Goal: Transaction & Acquisition: Purchase product/service

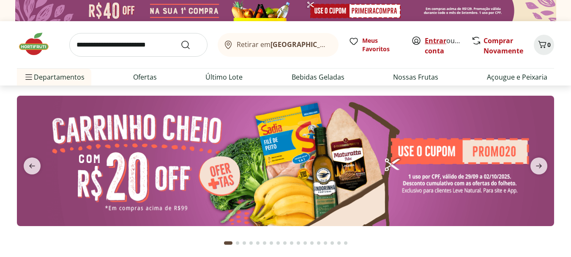
click at [432, 41] on link "Entrar" at bounding box center [436, 40] width 22 height 9
click at [123, 45] on input "search" at bounding box center [138, 45] width 138 height 24
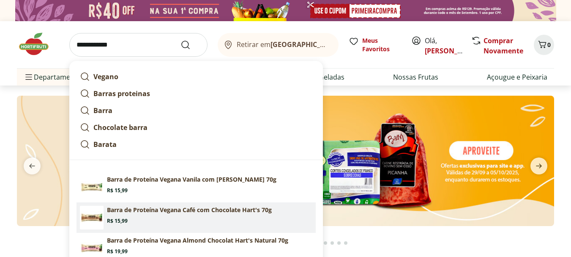
click at [148, 211] on p "Barra de Proteína Vegana Café com Chocolate Hart's 70g" at bounding box center [189, 209] width 165 height 8
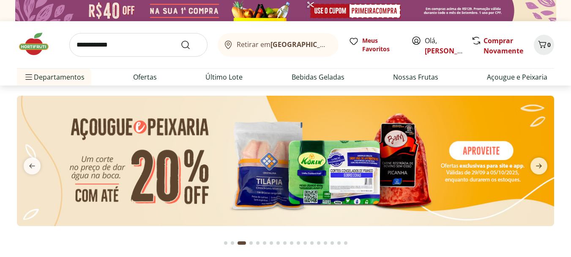
type input "**********"
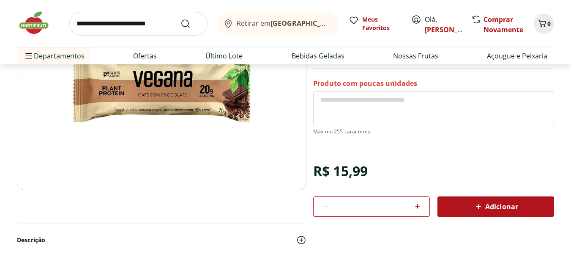
scroll to position [135, 0]
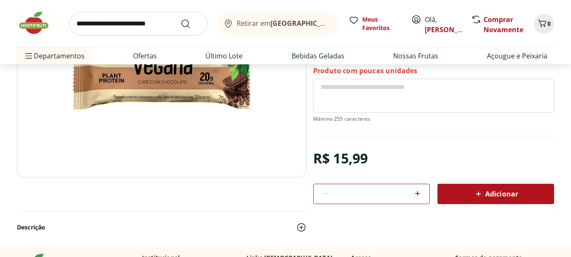
click at [419, 194] on icon at bounding box center [418, 193] width 10 height 10
click at [417, 194] on icon at bounding box center [418, 193] width 10 height 10
type input "*"
click at [474, 194] on icon at bounding box center [479, 194] width 10 height 10
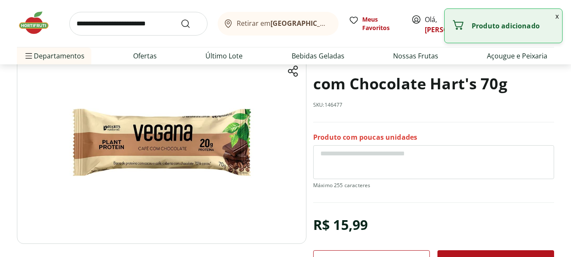
scroll to position [65, 0]
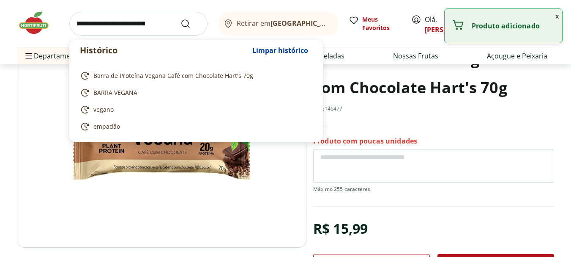
click at [114, 26] on input "search" at bounding box center [138, 24] width 138 height 24
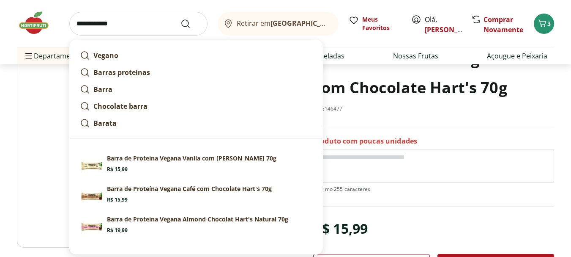
type input "**********"
click at [181, 19] on button "Submit Search" at bounding box center [191, 24] width 20 height 10
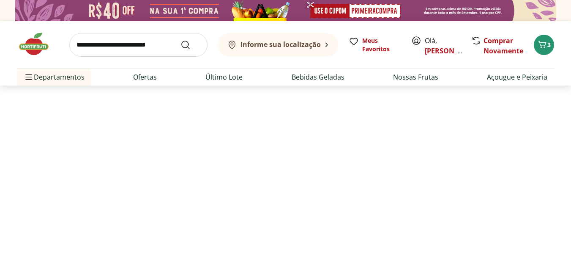
select select "**********"
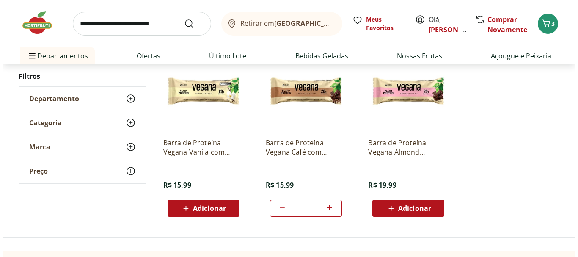
scroll to position [125, 0]
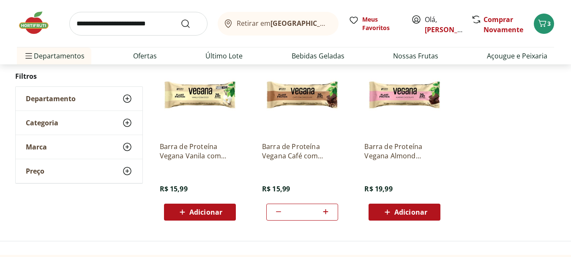
click at [324, 210] on icon at bounding box center [326, 211] width 11 height 10
click at [323, 211] on icon at bounding box center [326, 211] width 11 height 10
click at [496, 114] on ul "Barra de Proteína Vegana Vanila com Coco Hart's 70g R$ 15,99 Adicionar Barra de…" at bounding box center [354, 137] width 403 height 179
click at [549, 25] on span "5" at bounding box center [549, 23] width 3 height 8
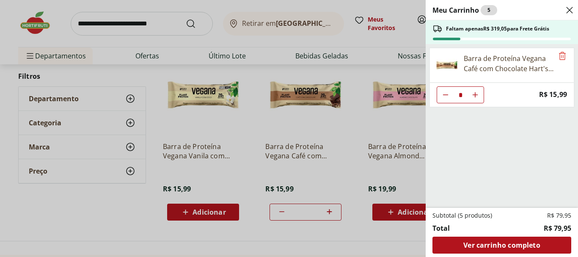
click at [446, 97] on icon "Diminuir Quantidade" at bounding box center [445, 94] width 7 height 7
type input "*"
click at [446, 97] on icon "Diminuir Quantidade" at bounding box center [445, 94] width 7 height 7
type input "*"
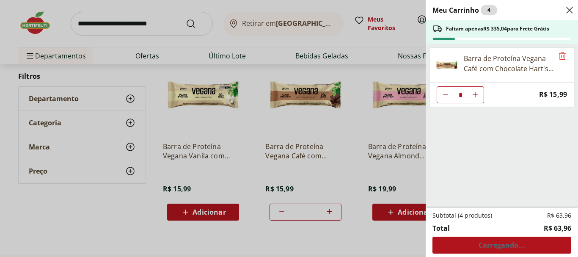
type input "*"
click at [472, 94] on icon "Aumentar Quantidade" at bounding box center [474, 94] width 7 height 7
type input "*"
click at [402, 214] on div "Meu Carrinho 4 Faltam apenas R$ 335,04 para Frete Grátis Barra de Proteína Vega…" at bounding box center [289, 128] width 578 height 257
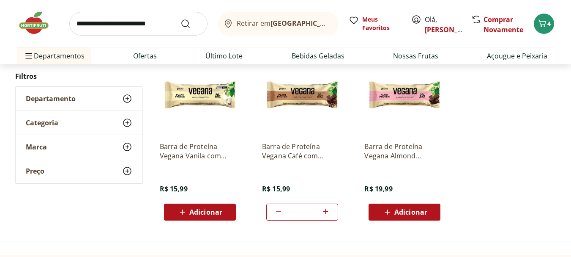
click at [404, 214] on span "Adicionar" at bounding box center [410, 211] width 33 height 7
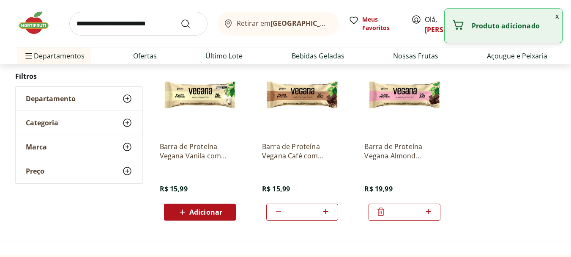
click at [557, 16] on button "x" at bounding box center [557, 16] width 10 height 14
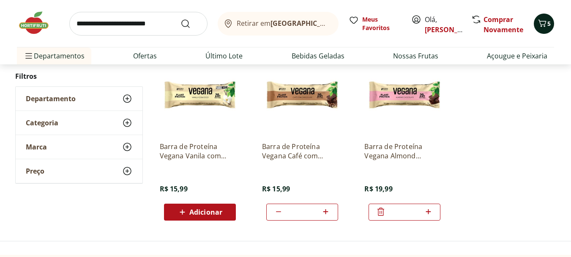
click at [546, 23] on icon "Carrinho" at bounding box center [542, 23] width 10 height 10
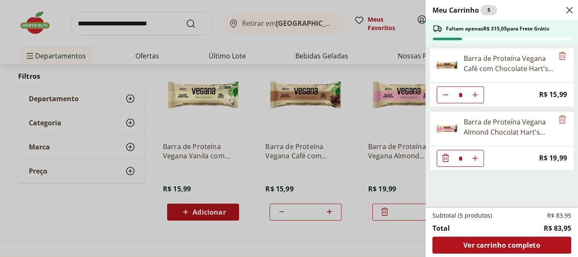
click at [474, 161] on icon "Aumentar Quantidade" at bounding box center [474, 158] width 7 height 7
type input "*"
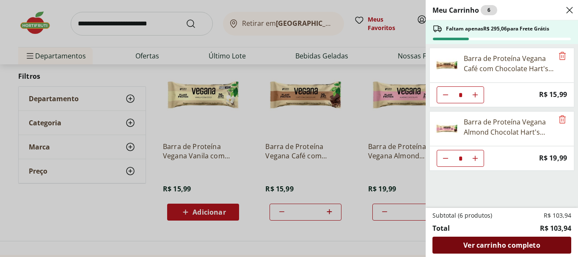
click at [514, 248] on span "Ver carrinho completo" at bounding box center [501, 244] width 77 height 7
click at [510, 244] on span "Ver carrinho completo" at bounding box center [501, 244] width 77 height 7
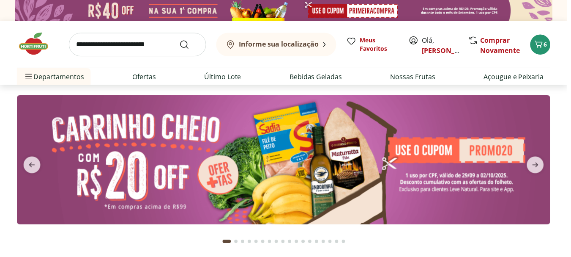
click at [548, 49] on button "6" at bounding box center [544, 45] width 20 height 20
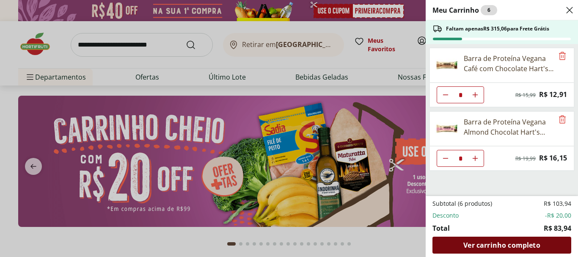
click at [506, 243] on span "Ver carrinho completo" at bounding box center [501, 244] width 77 height 7
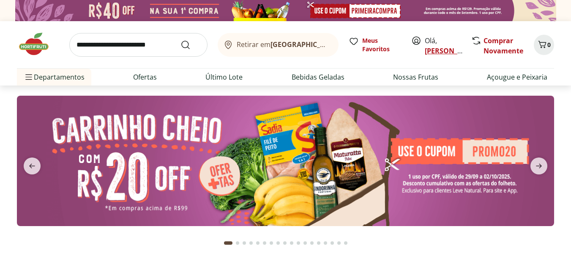
click at [438, 54] on link "[PERSON_NAME]" at bounding box center [452, 50] width 55 height 9
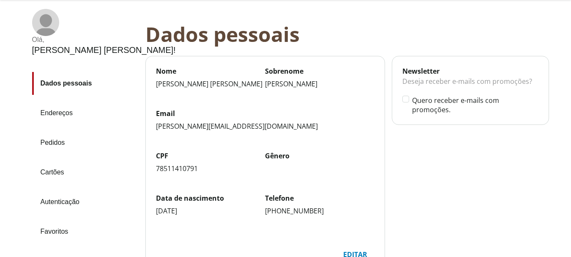
scroll to position [138, 0]
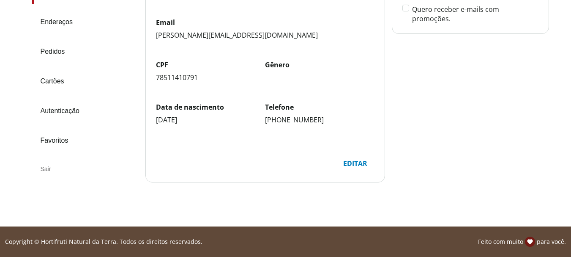
click at [47, 167] on div "Sair" at bounding box center [85, 169] width 107 height 20
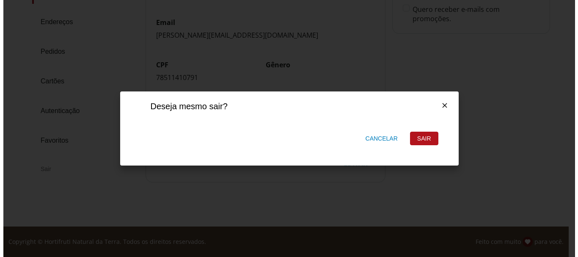
scroll to position [0, 0]
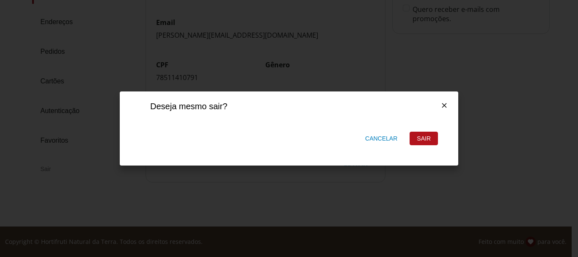
click at [420, 134] on div "Sair" at bounding box center [423, 138] width 27 height 13
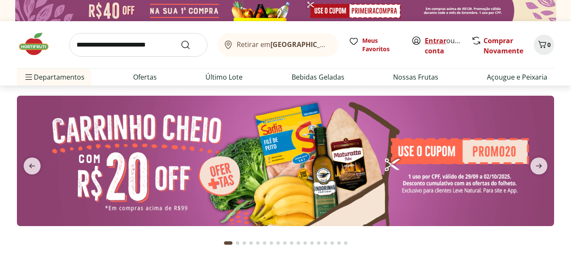
click at [433, 39] on link "Entrar" at bounding box center [436, 40] width 22 height 9
click at [438, 41] on link "Entrar" at bounding box center [436, 40] width 22 height 9
click at [429, 40] on link "Entrar" at bounding box center [436, 40] width 22 height 9
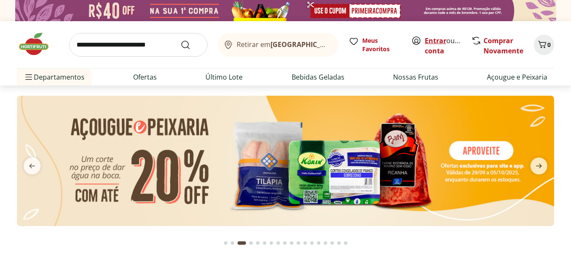
click at [432, 41] on link "Entrar" at bounding box center [436, 40] width 22 height 9
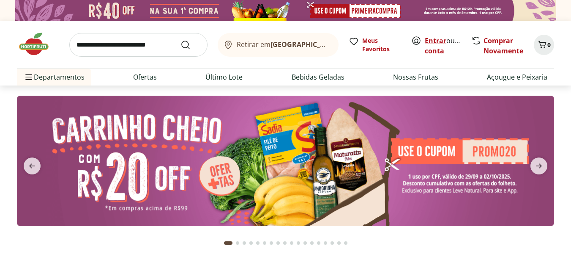
click at [433, 41] on link "Entrar" at bounding box center [436, 40] width 22 height 9
click at [435, 37] on link "Entrar" at bounding box center [436, 40] width 22 height 9
click at [430, 40] on link "Entrar" at bounding box center [436, 40] width 22 height 9
click at [433, 38] on link "Entrar" at bounding box center [436, 40] width 22 height 9
click at [432, 40] on link "Entrar" at bounding box center [436, 40] width 22 height 9
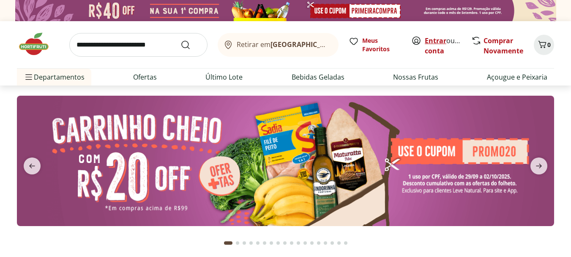
click at [432, 38] on link "Entrar" at bounding box center [436, 40] width 22 height 9
click at [372, 43] on span "Meus Favoritos" at bounding box center [381, 44] width 39 height 17
click at [437, 42] on link "Entrar" at bounding box center [436, 40] width 22 height 9
click at [432, 38] on link "Entrar" at bounding box center [436, 40] width 22 height 9
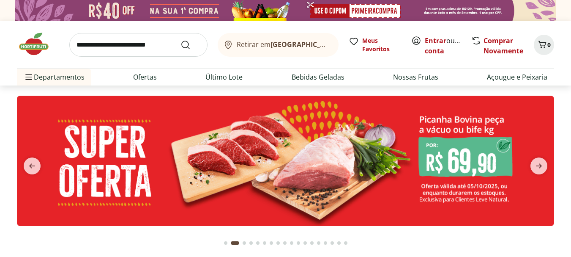
click at [128, 44] on input "search" at bounding box center [138, 45] width 138 height 24
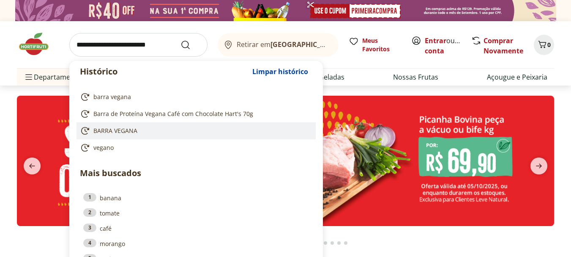
click at [103, 127] on span "BARRA VEGANA" at bounding box center [115, 130] width 44 height 8
type input "**********"
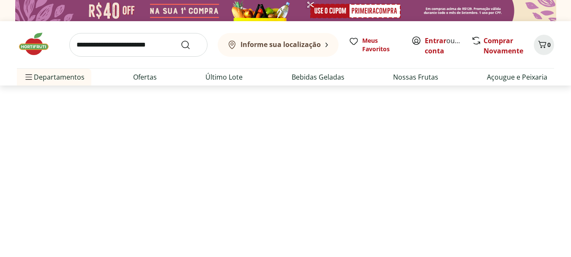
select select "**********"
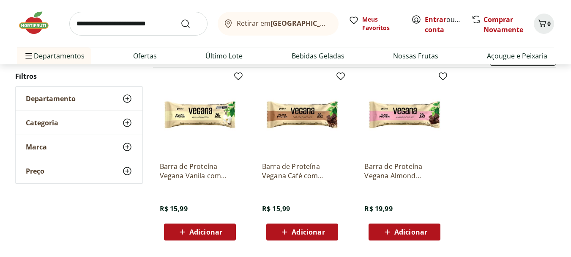
scroll to position [112, 0]
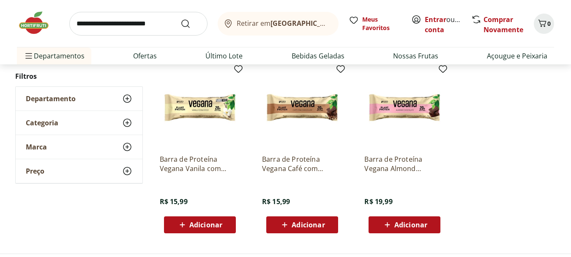
click at [312, 227] on span "Adicionar" at bounding box center [308, 224] width 33 height 7
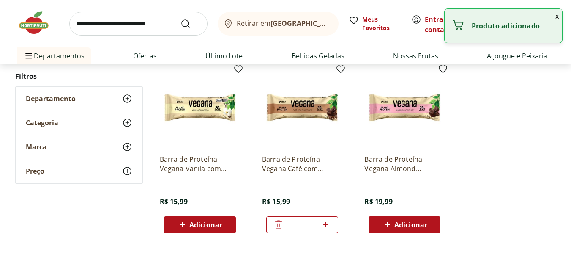
click at [327, 224] on icon at bounding box center [325, 224] width 5 height 5
type input "*"
click at [406, 227] on span "Adicionar" at bounding box center [410, 224] width 33 height 7
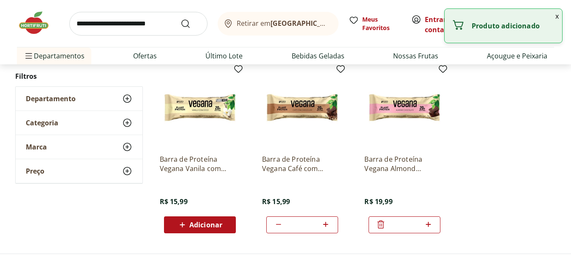
click at [431, 222] on icon at bounding box center [428, 224] width 11 height 10
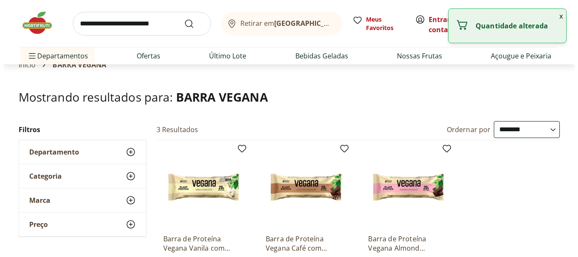
scroll to position [0, 0]
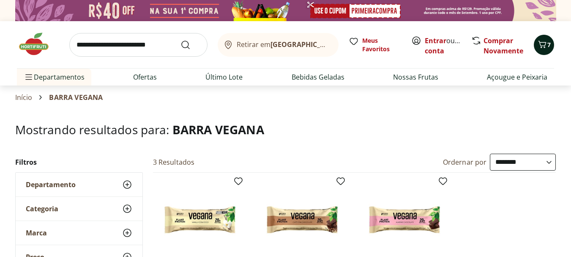
click at [540, 47] on icon "Carrinho" at bounding box center [542, 44] width 10 height 10
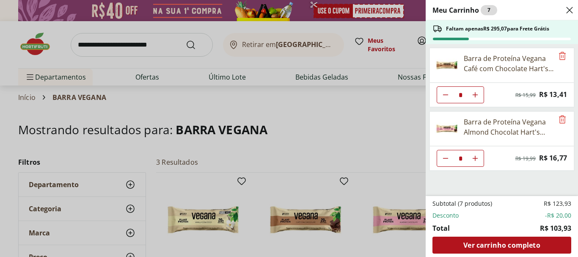
drag, startPoint x: 441, startPoint y: 160, endPoint x: 508, endPoint y: 171, distance: 68.1
click at [441, 160] on button "Diminuir Quantidade" at bounding box center [445, 158] width 17 height 17
type input "*"
click at [474, 159] on icon "Aumentar Quantidade" at bounding box center [474, 158] width 7 height 7
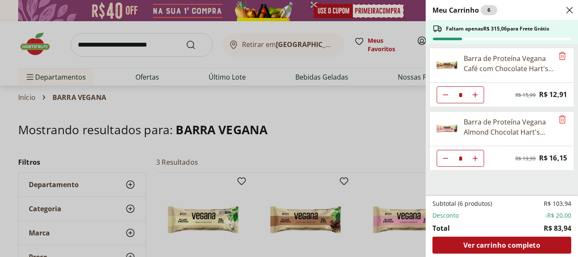
type input "*"
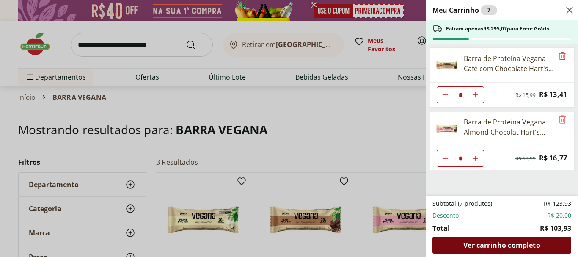
click at [522, 247] on span "Ver carrinho completo" at bounding box center [501, 244] width 77 height 7
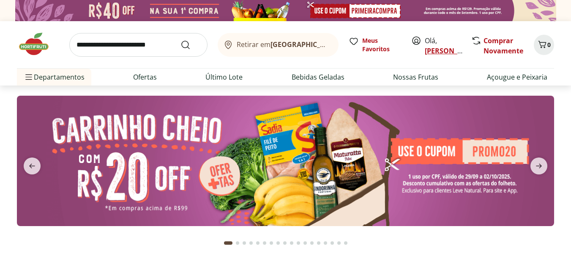
click at [434, 55] on link "[PERSON_NAME]" at bounding box center [452, 50] width 55 height 9
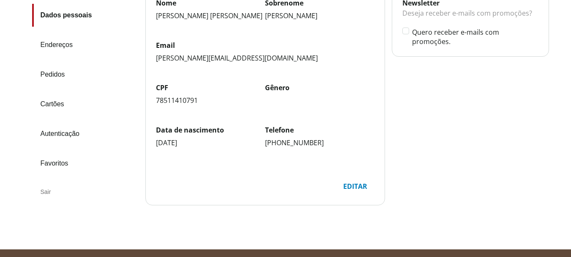
scroll to position [116, 0]
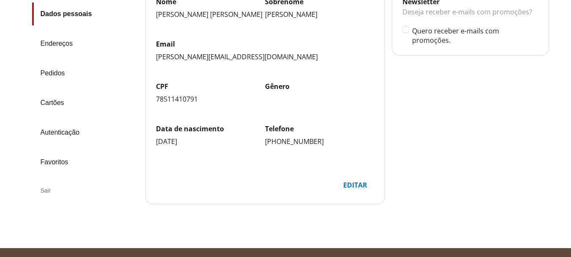
drag, startPoint x: 70, startPoint y: 135, endPoint x: 118, endPoint y: 124, distance: 49.9
click at [70, 135] on link "Autenticação" at bounding box center [85, 132] width 107 height 23
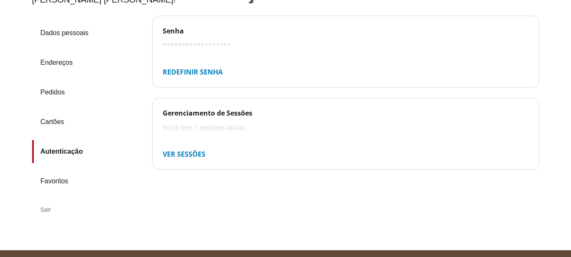
click at [52, 199] on div "Sair" at bounding box center [85, 209] width 107 height 20
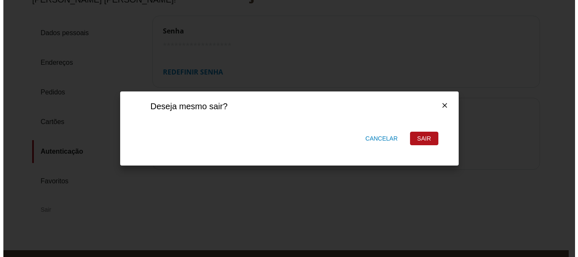
scroll to position [0, 0]
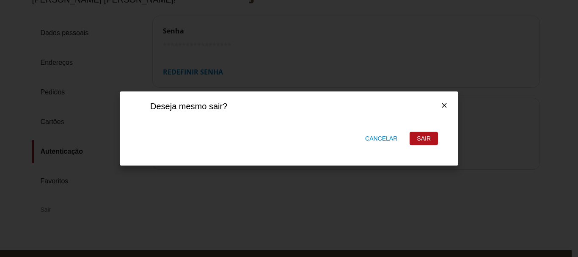
click at [425, 139] on div "Sair" at bounding box center [423, 138] width 27 height 13
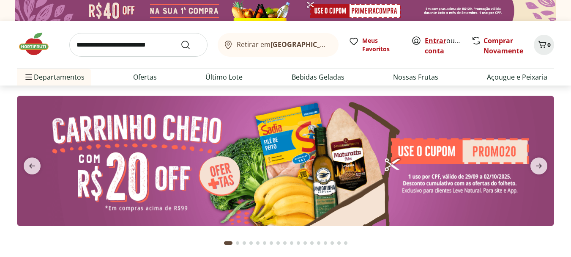
click at [432, 40] on link "Entrar" at bounding box center [436, 40] width 22 height 9
